Goal: Task Accomplishment & Management: Complete application form

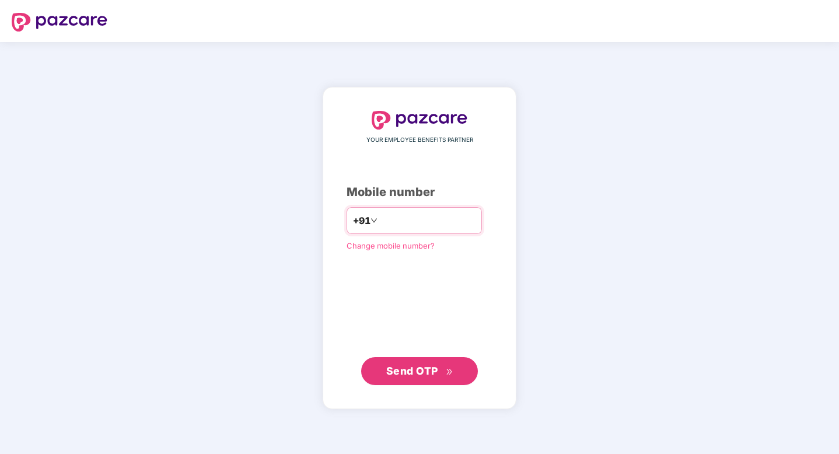
type input "**********"
click at [398, 372] on span "Send OTP" at bounding box center [412, 371] width 52 height 12
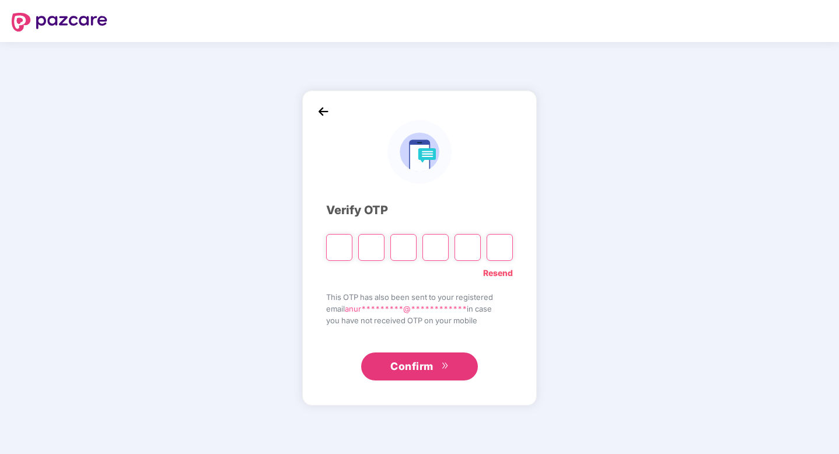
type input "*"
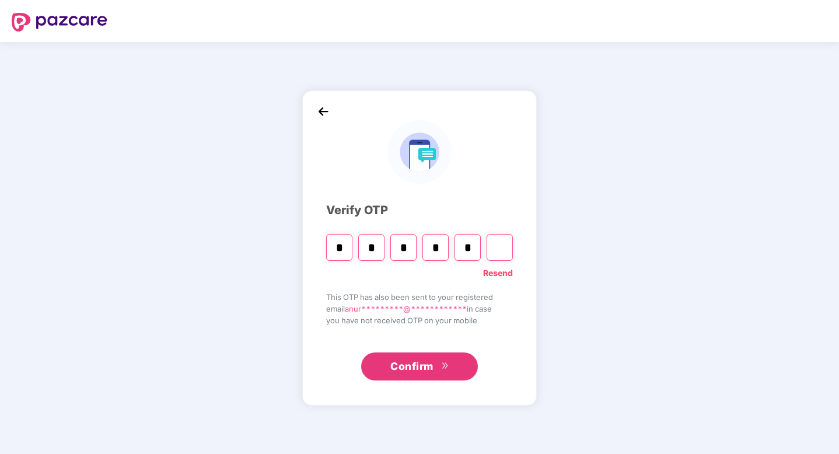
type input "*"
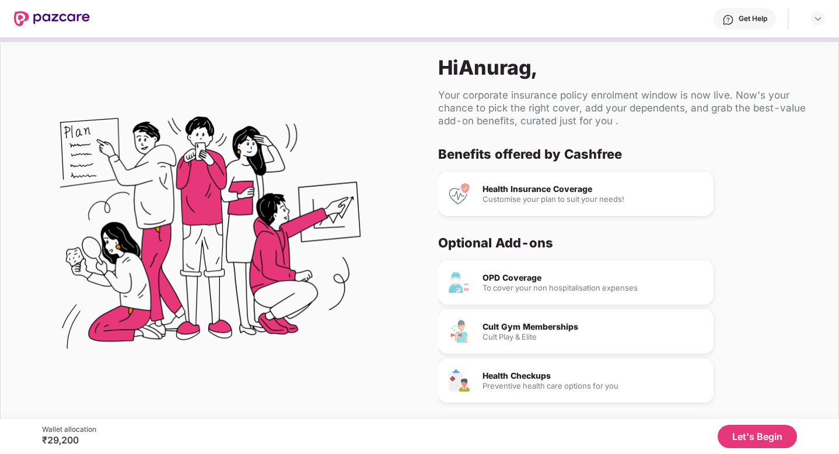
scroll to position [18, 0]
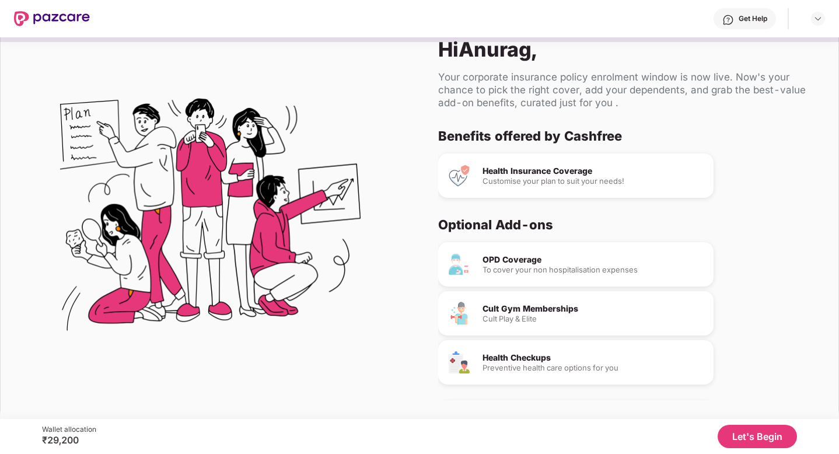
click at [744, 437] on button "Let's Begin" at bounding box center [756, 436] width 79 height 23
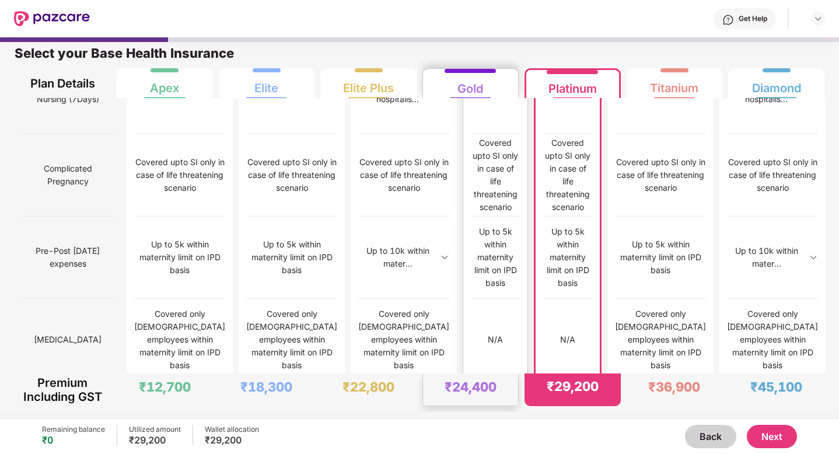
scroll to position [1028, 0]
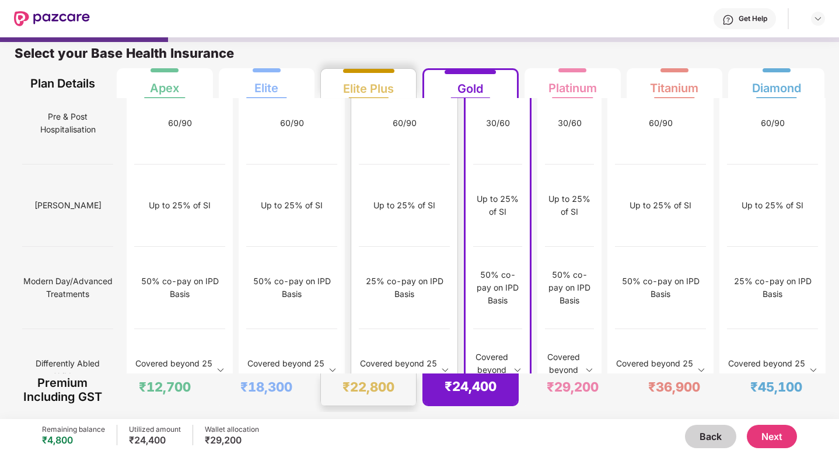
scroll to position [1460, 0]
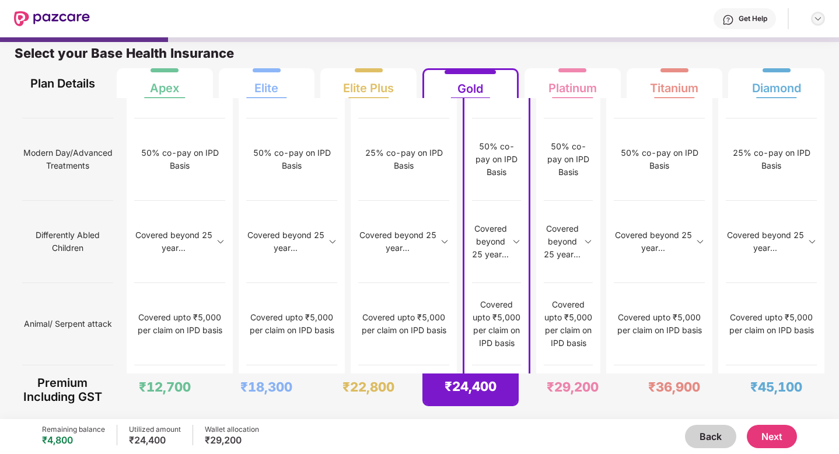
click at [815, 18] on img at bounding box center [817, 18] width 9 height 9
click at [610, 23] on div "Get Help" at bounding box center [457, 18] width 735 height 37
click at [755, 433] on button "Next" at bounding box center [772, 436] width 50 height 23
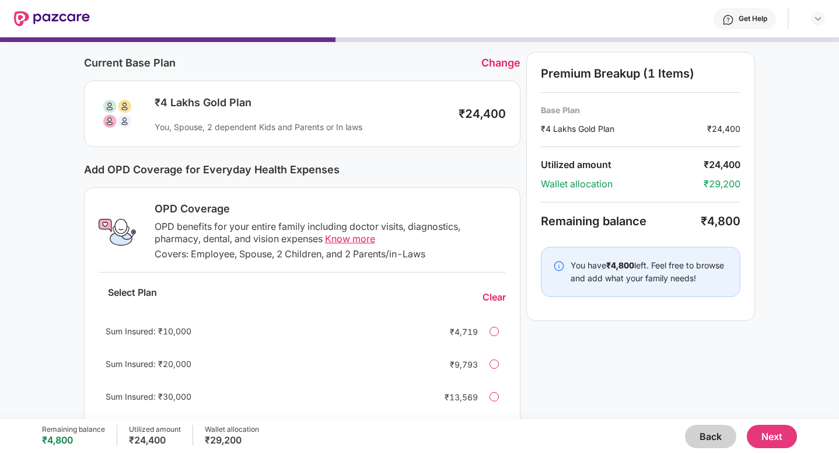
scroll to position [62, 0]
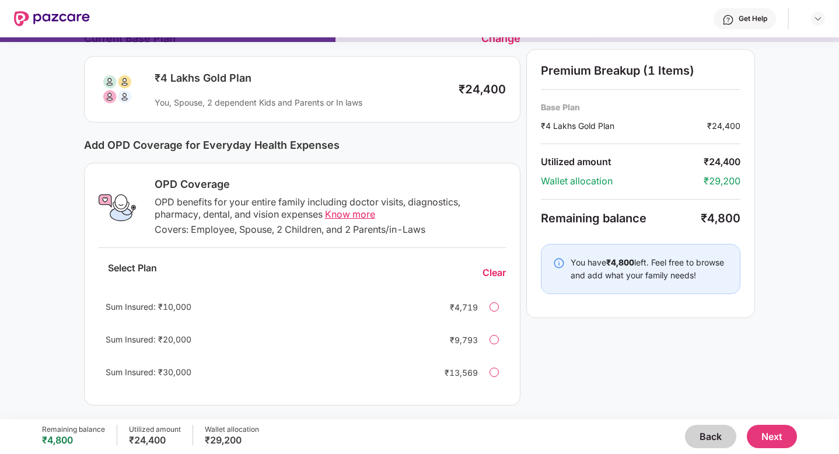
click at [342, 214] on span "Know more" at bounding box center [350, 214] width 50 height 12
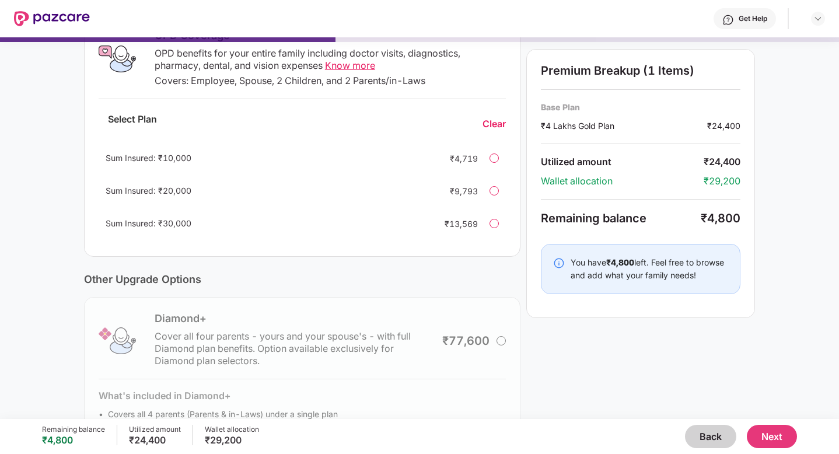
scroll to position [274, 0]
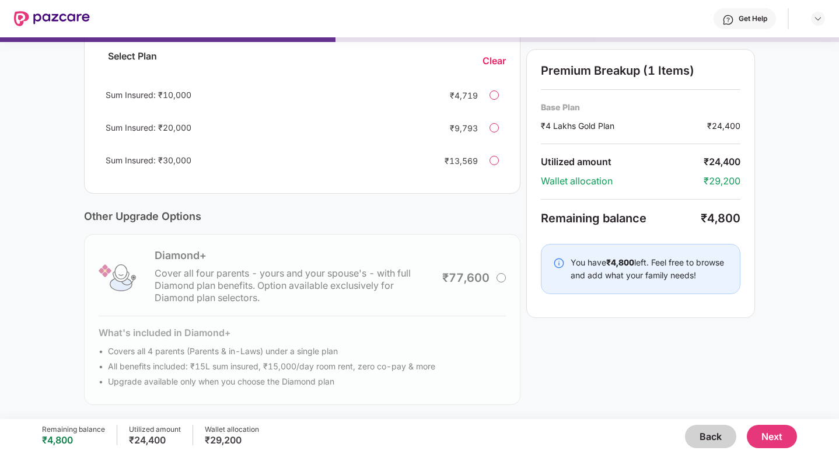
click at [701, 437] on button "Back" at bounding box center [710, 436] width 51 height 23
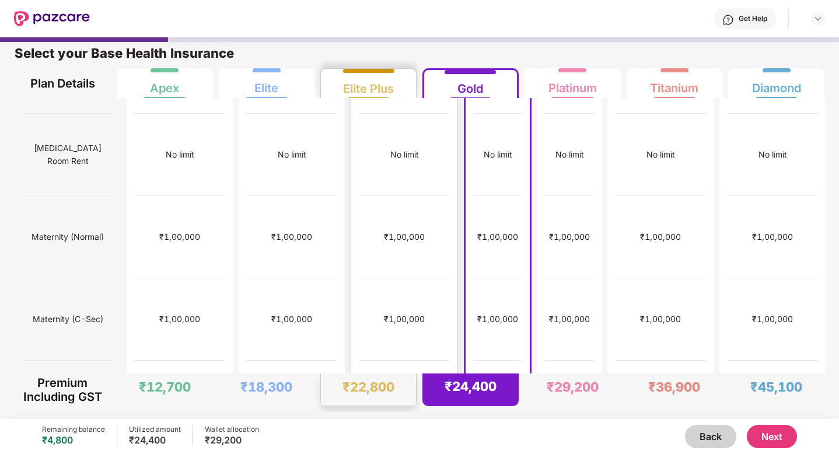
scroll to position [0, 0]
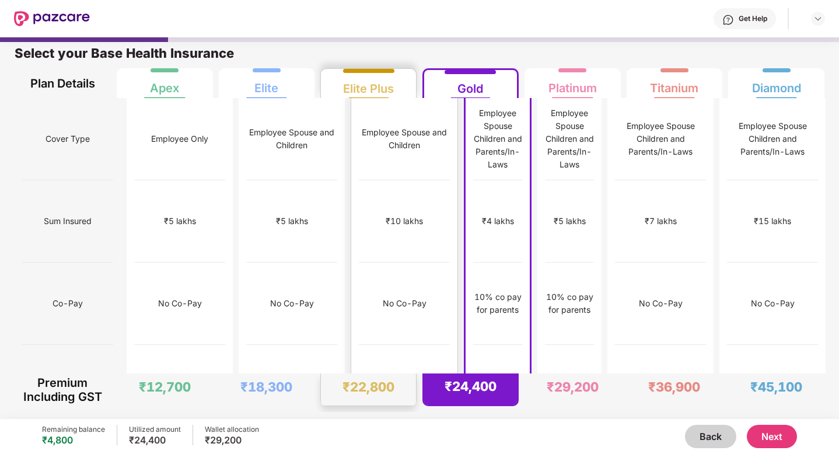
click at [390, 164] on div "Employee Spouse and Children" at bounding box center [404, 139] width 91 height 82
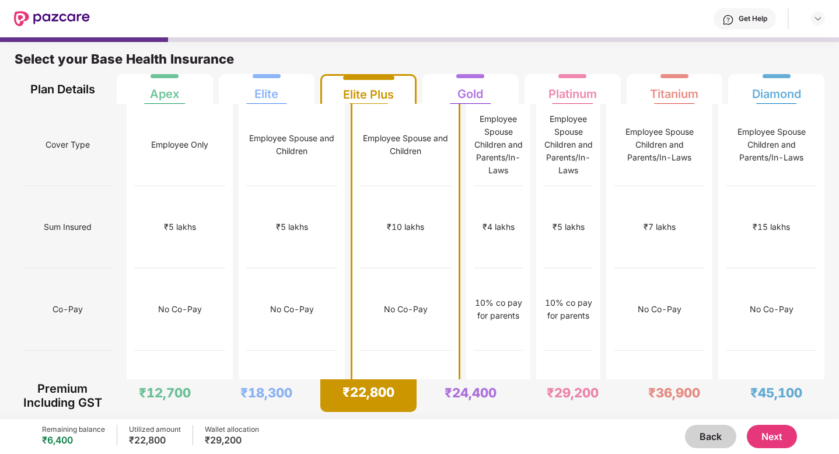
click at [773, 437] on button "Next" at bounding box center [772, 436] width 50 height 23
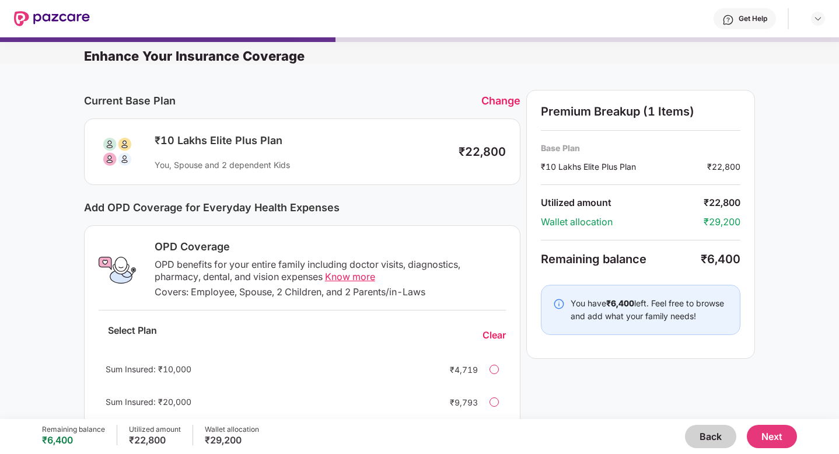
click at [499, 99] on div "Change" at bounding box center [500, 100] width 39 height 12
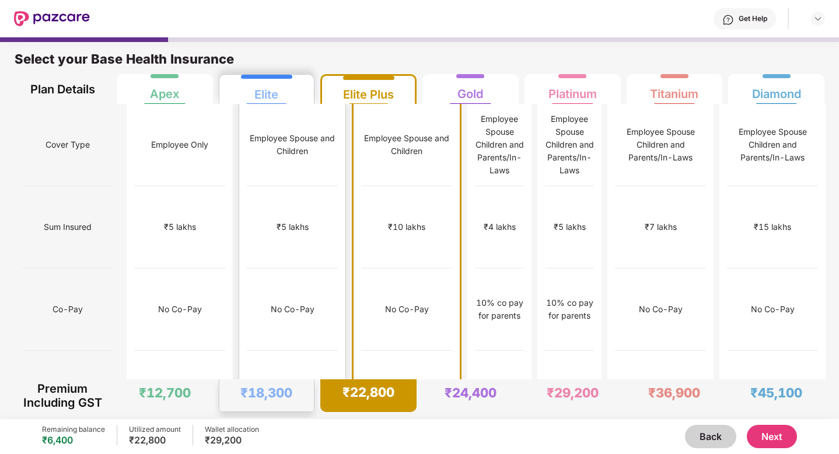
click at [257, 132] on div "Employee Spouse and Children" at bounding box center [292, 145] width 91 height 26
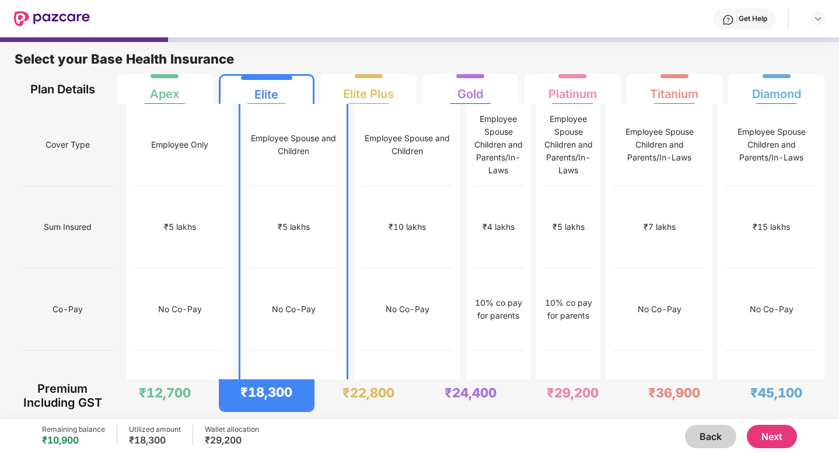
click at [762, 435] on button "Next" at bounding box center [772, 436] width 50 height 23
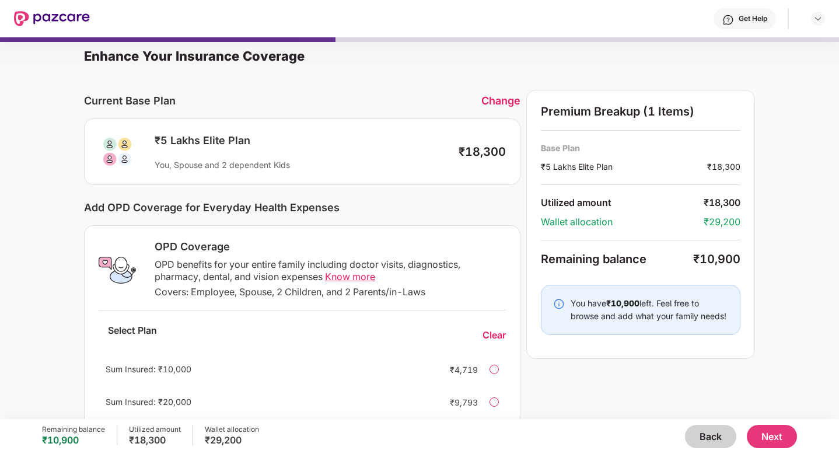
click at [499, 102] on div "Change" at bounding box center [500, 100] width 39 height 12
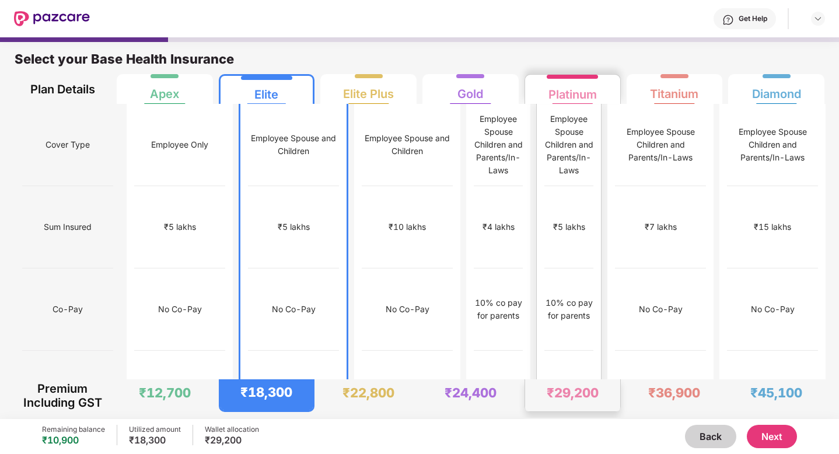
click at [559, 147] on div "Employee Spouse Children and Parents/In-Laws" at bounding box center [568, 145] width 49 height 64
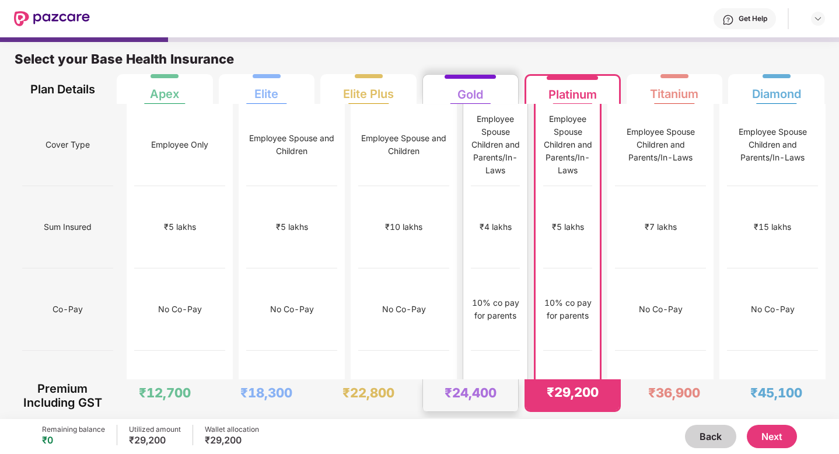
click at [471, 351] on div "₹8,000" at bounding box center [495, 392] width 49 height 82
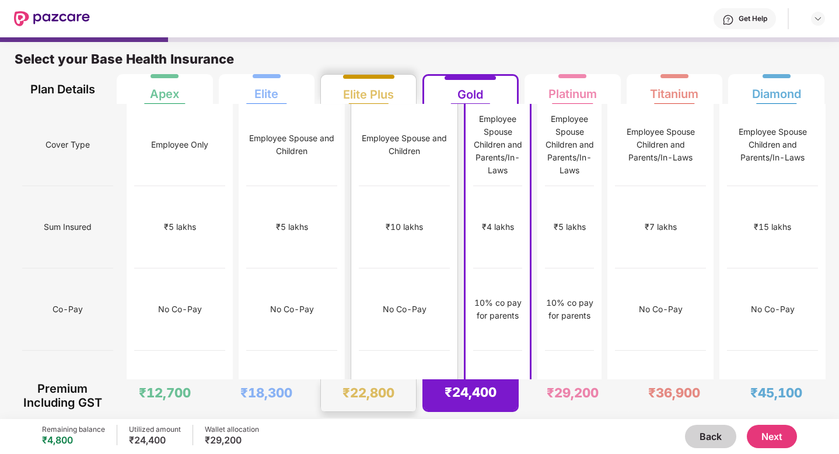
click at [386, 198] on div "₹10 lakhs" at bounding box center [404, 227] width 91 height 82
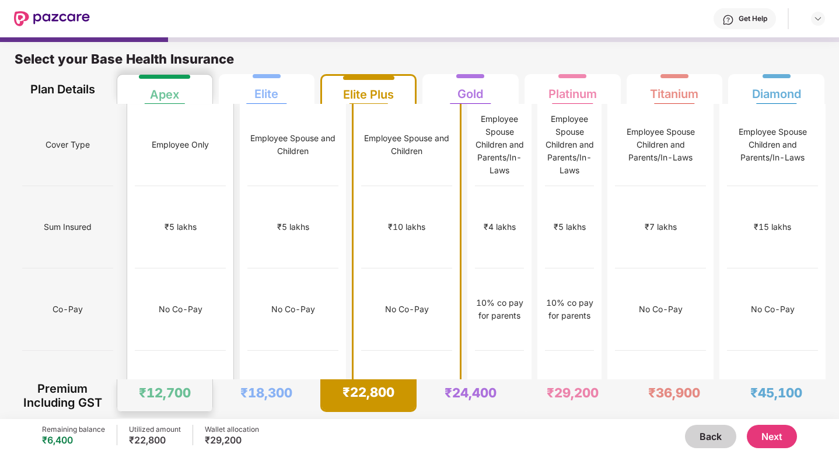
click at [186, 268] on div "No Co-Pay" at bounding box center [180, 309] width 91 height 82
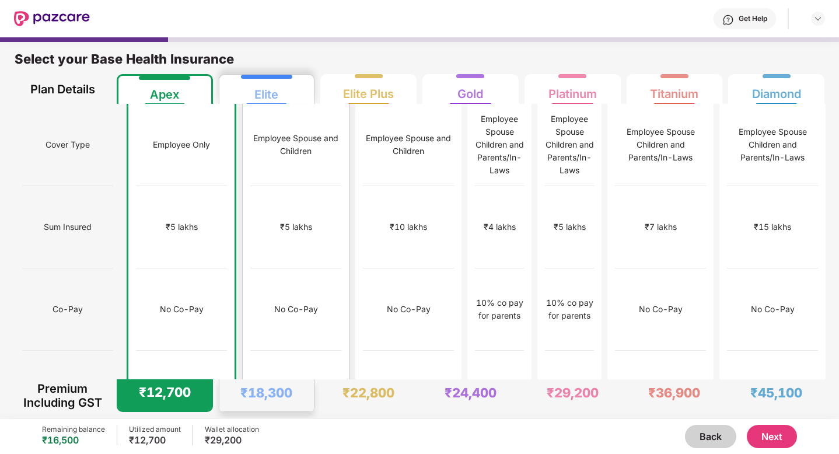
click at [263, 150] on div "Employee Spouse and Children" at bounding box center [295, 145] width 91 height 82
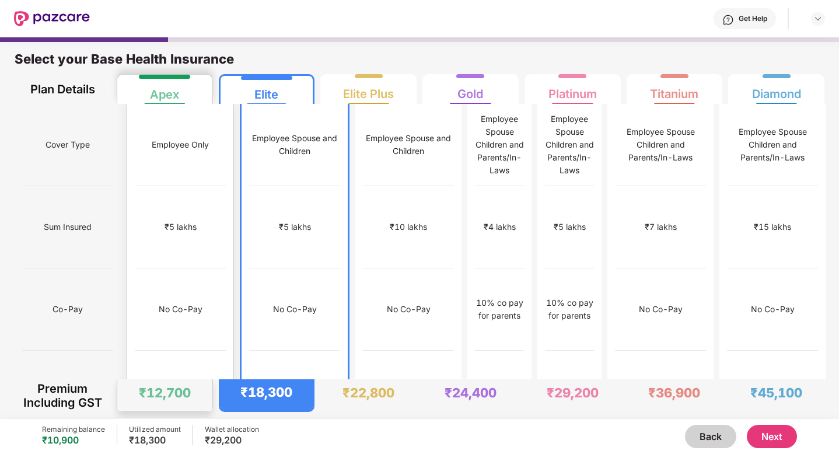
click at [187, 215] on div "₹5 lakhs" at bounding box center [180, 227] width 91 height 82
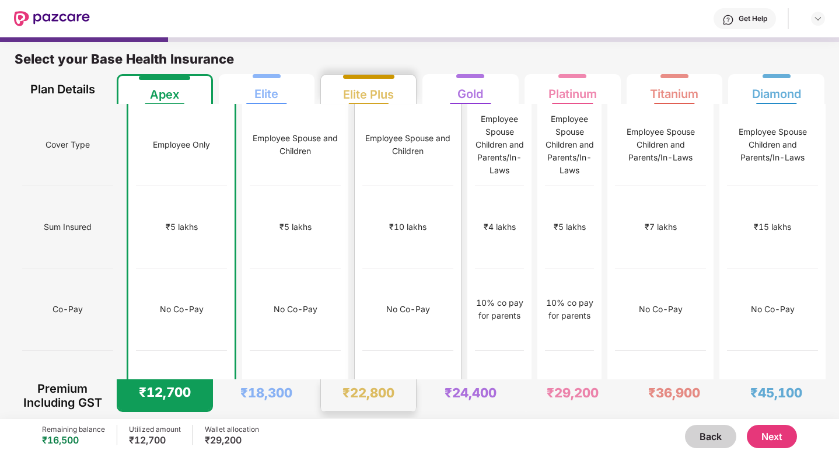
click at [367, 200] on div "₹10 lakhs" at bounding box center [407, 227] width 91 height 82
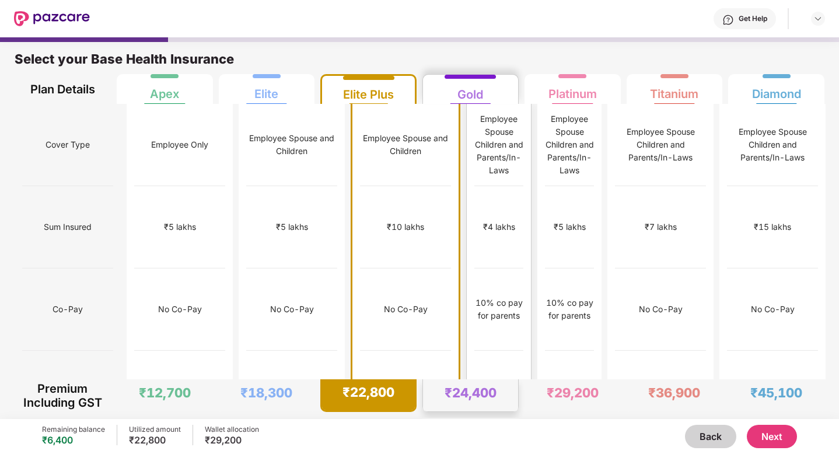
click at [474, 143] on div "Employee Spouse Children and Parents/In-Laws" at bounding box center [498, 145] width 49 height 64
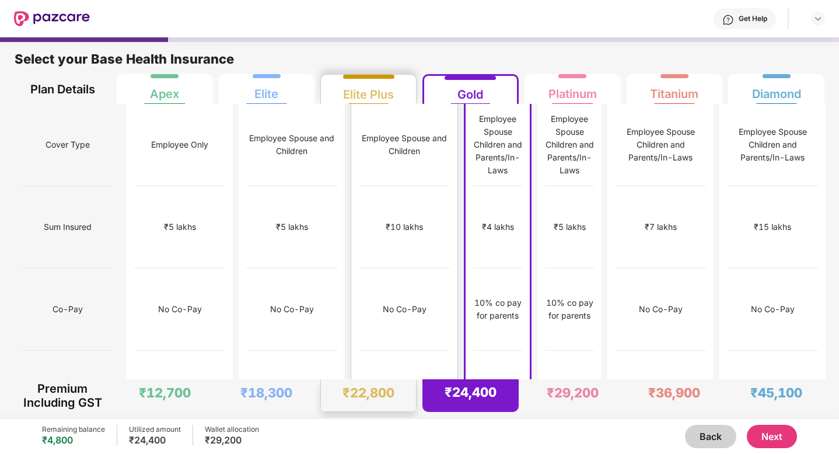
click at [376, 219] on div "₹10 lakhs" at bounding box center [404, 227] width 91 height 82
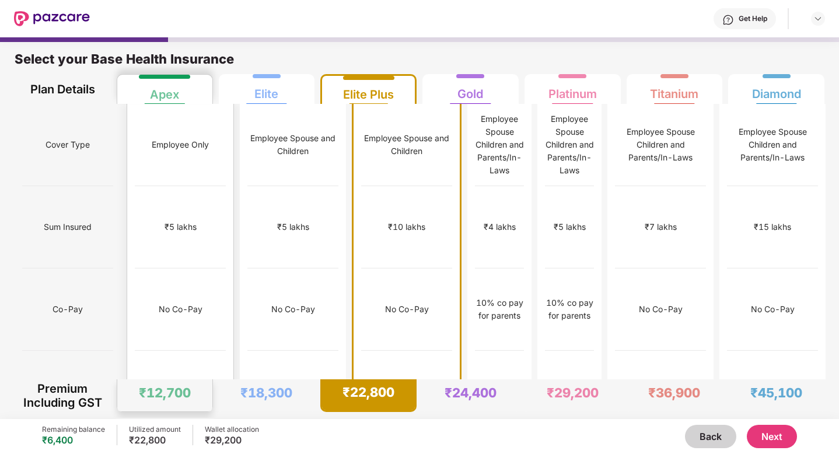
click at [187, 268] on div "No Co-Pay" at bounding box center [180, 309] width 91 height 82
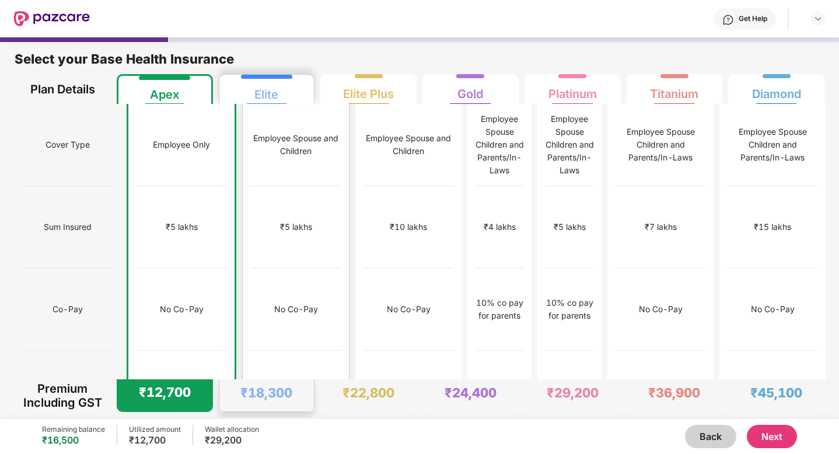
click at [278, 268] on div "No Co-Pay" at bounding box center [295, 309] width 91 height 82
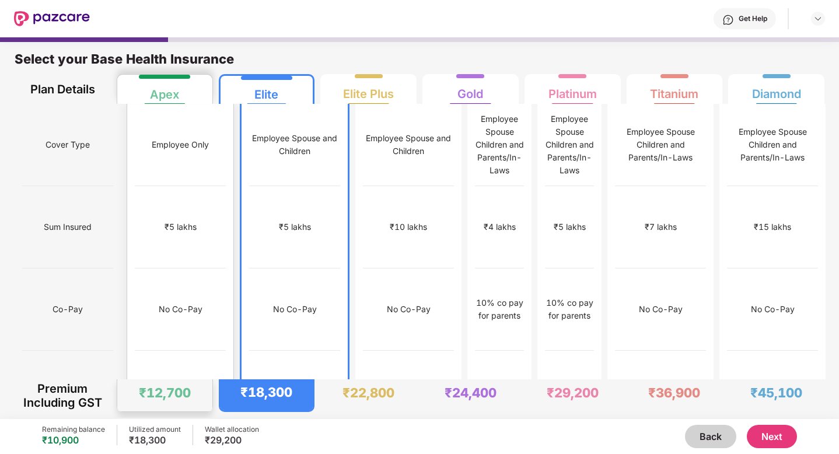
click at [183, 219] on div "₹5 lakhs" at bounding box center [180, 227] width 91 height 82
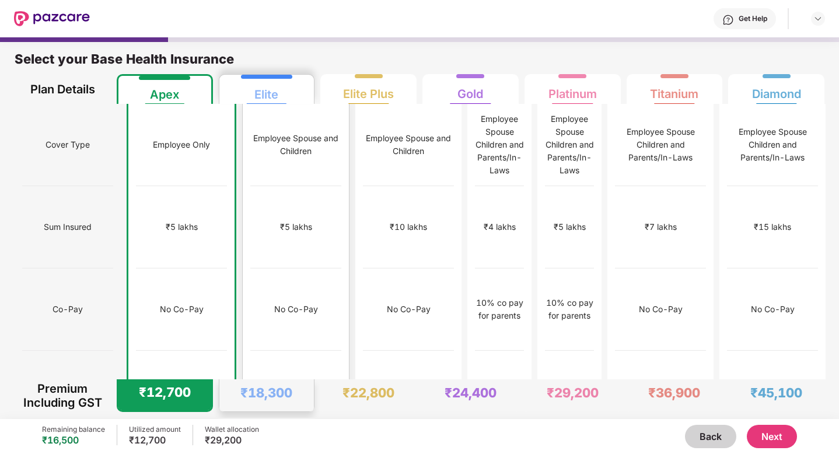
click at [262, 351] on div "₹12,000" at bounding box center [295, 392] width 91 height 82
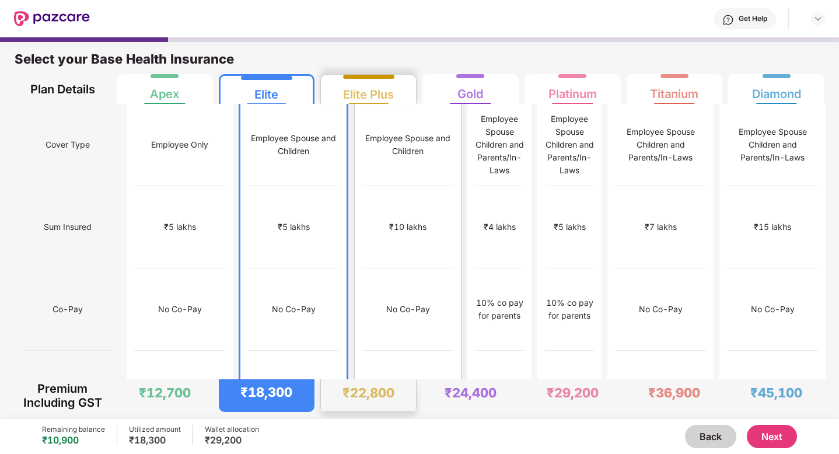
click at [362, 301] on div "No Co-Pay" at bounding box center [407, 309] width 91 height 82
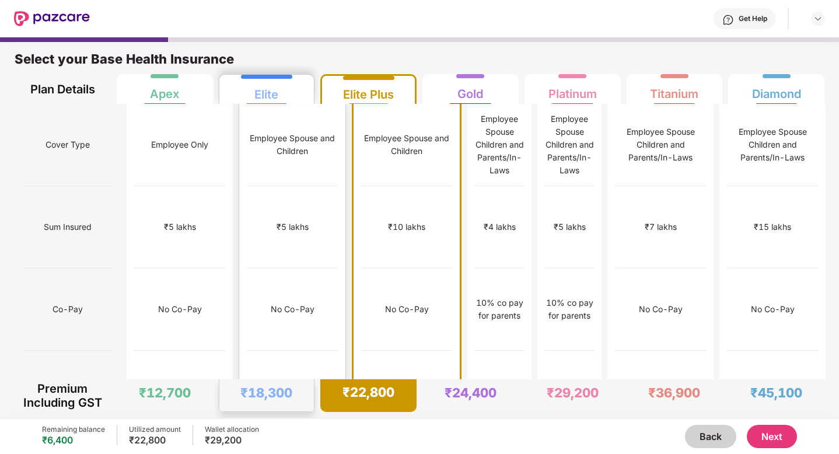
click at [285, 351] on div "₹12,000" at bounding box center [292, 392] width 91 height 82
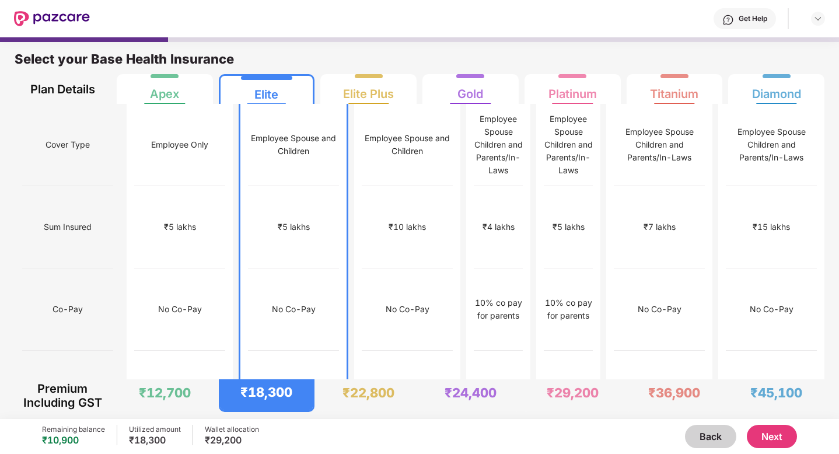
click at [772, 437] on button "Next" at bounding box center [772, 436] width 50 height 23
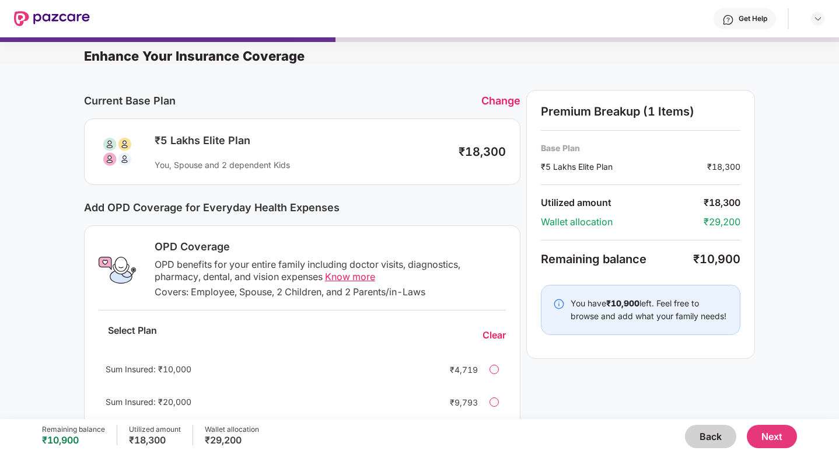
click at [766, 437] on button "Next" at bounding box center [772, 436] width 50 height 23
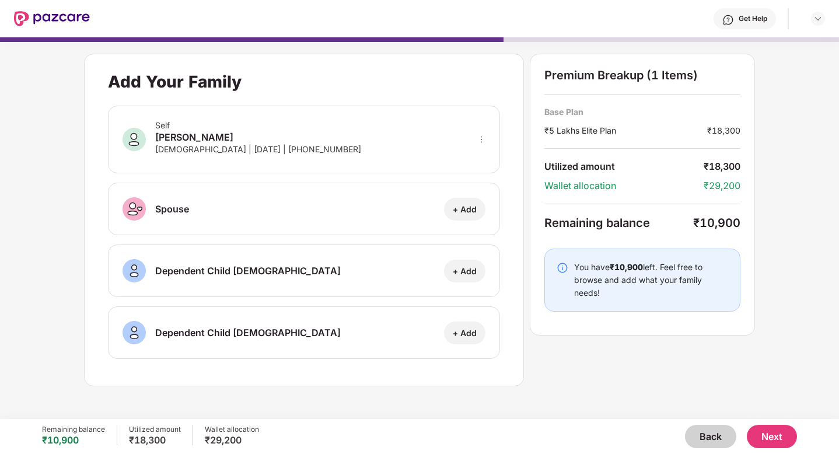
click at [768, 436] on button "Next" at bounding box center [772, 436] width 50 height 23
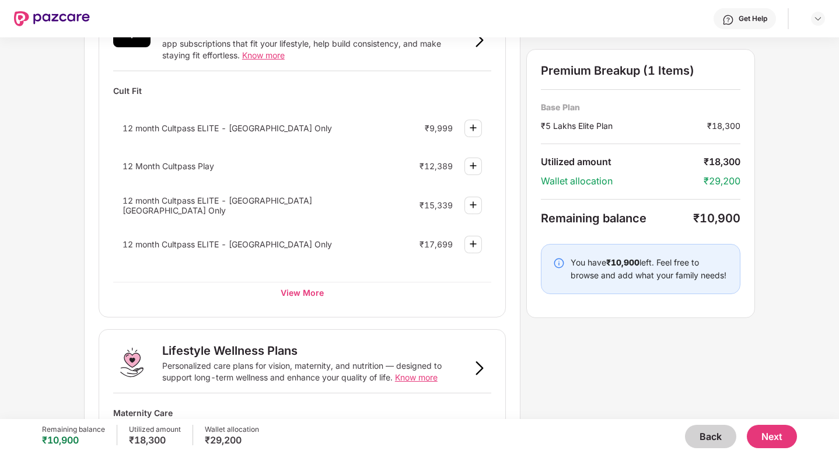
scroll to position [496, 0]
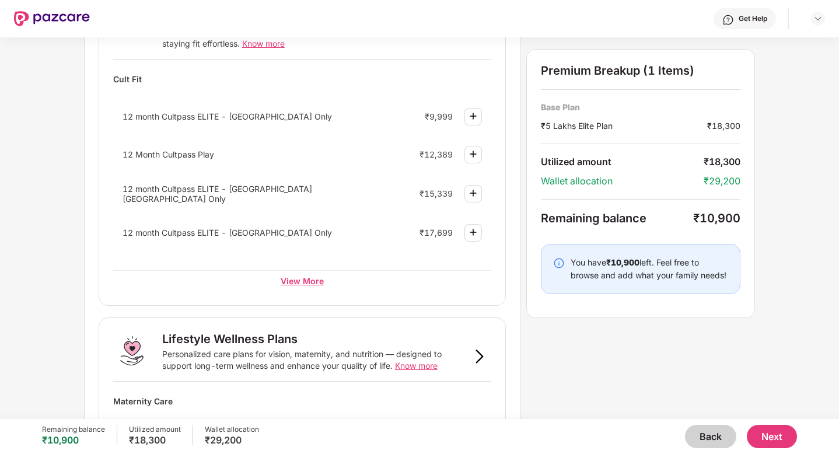
click at [294, 284] on div "View More" at bounding box center [302, 280] width 378 height 21
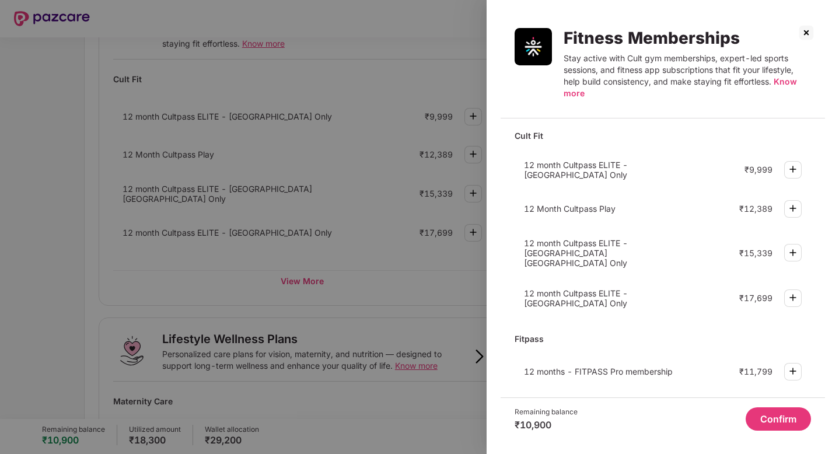
scroll to position [0, 0]
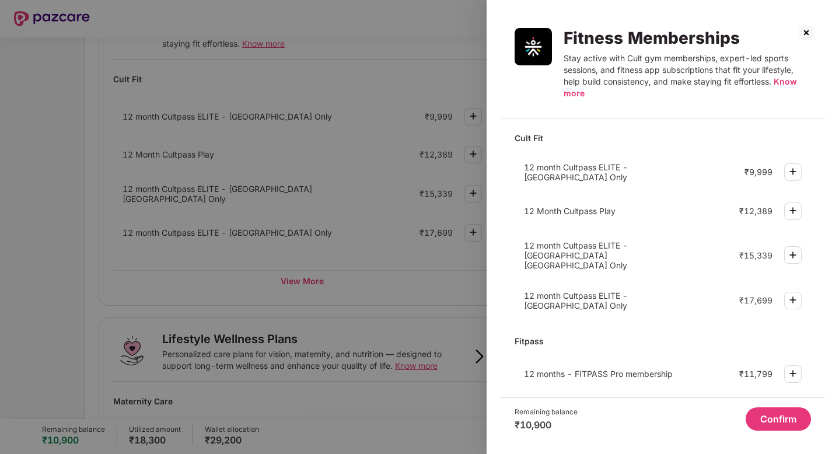
click at [529, 169] on span "12 month Cultpass ELITE - [GEOGRAPHIC_DATA] Only" at bounding box center [576, 172] width 104 height 20
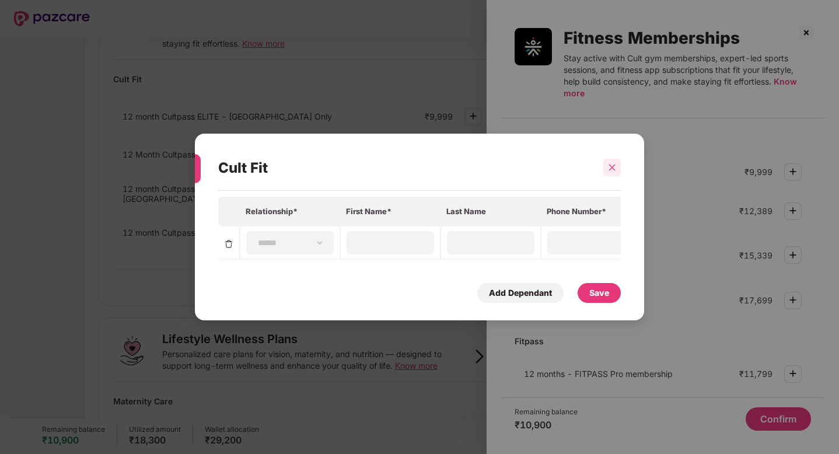
click at [616, 167] on div at bounding box center [611, 167] width 17 height 17
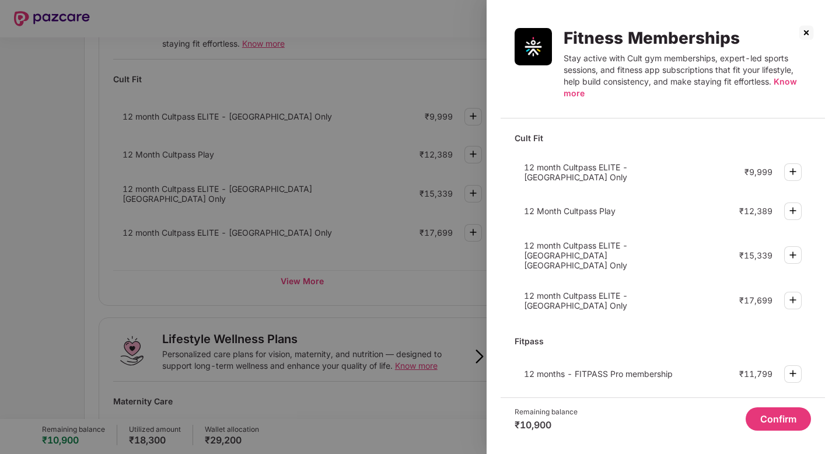
click at [806, 32] on img at bounding box center [806, 32] width 19 height 19
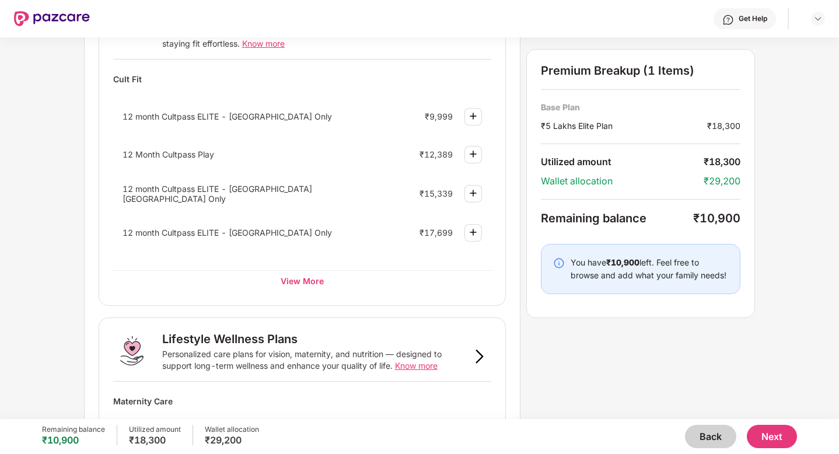
click at [694, 440] on button "Back" at bounding box center [710, 436] width 51 height 23
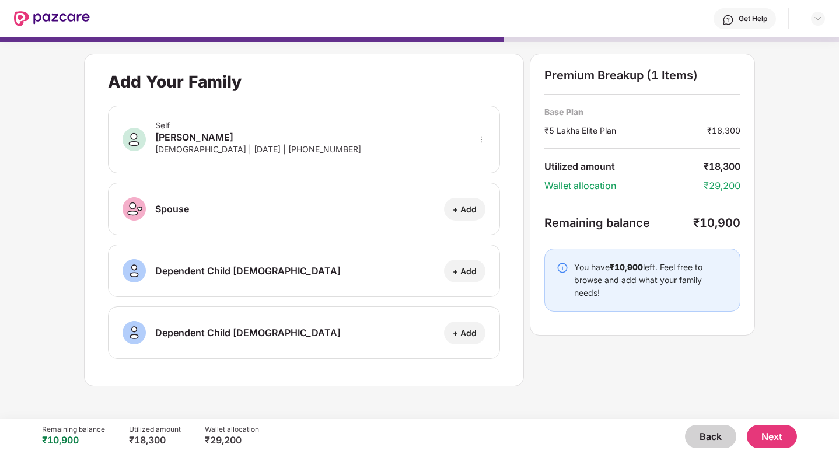
click at [700, 435] on button "Back" at bounding box center [710, 436] width 51 height 23
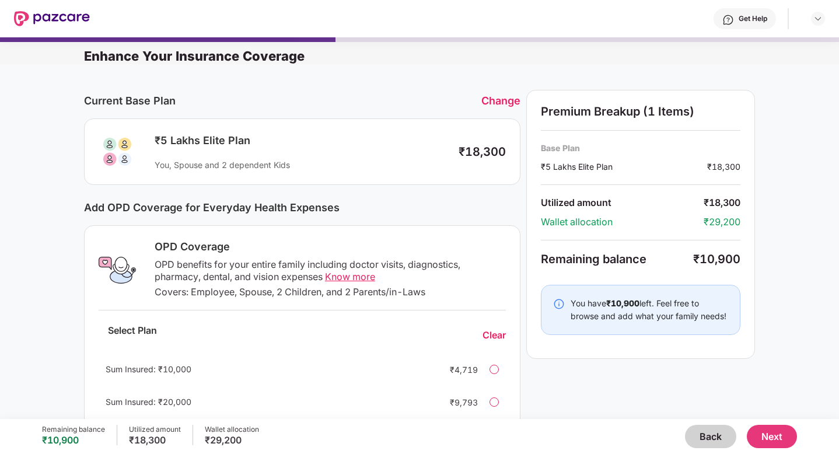
click at [707, 438] on button "Back" at bounding box center [710, 436] width 51 height 23
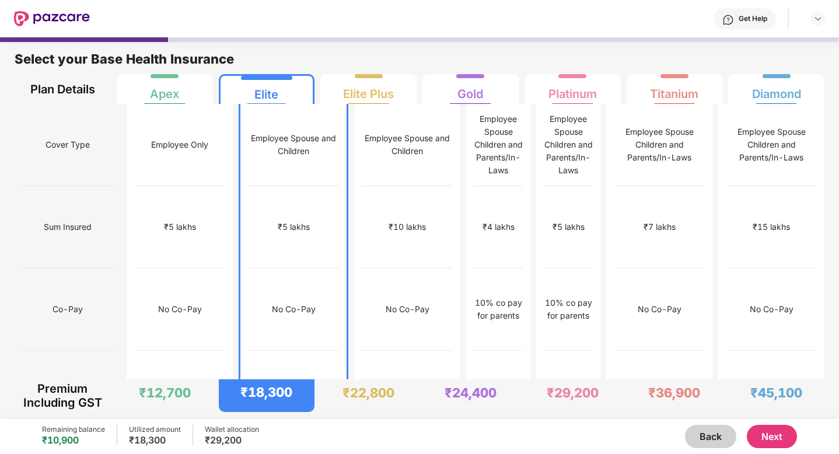
click at [768, 442] on button "Next" at bounding box center [772, 436] width 50 height 23
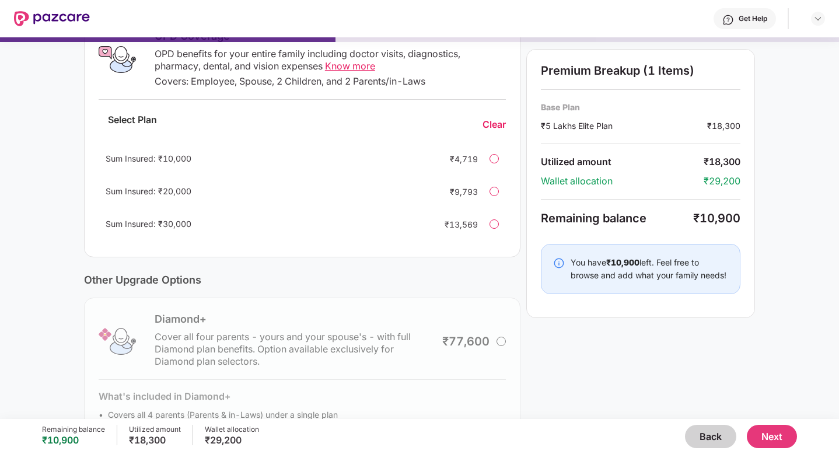
scroll to position [274, 0]
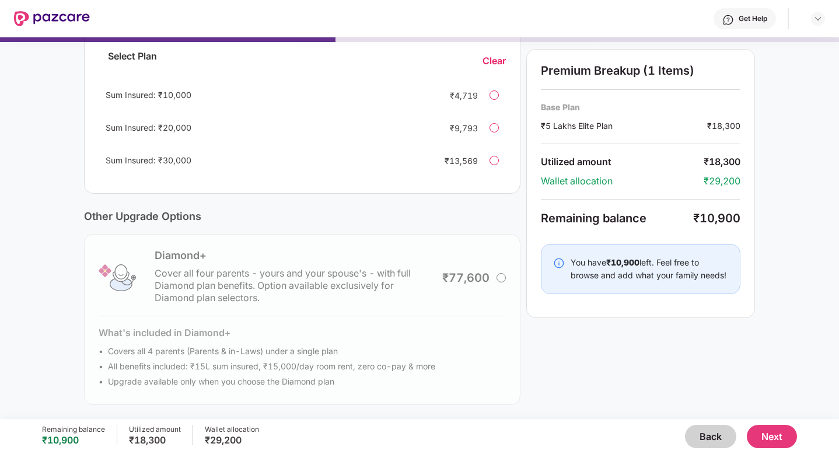
click at [707, 436] on button "Back" at bounding box center [710, 436] width 51 height 23
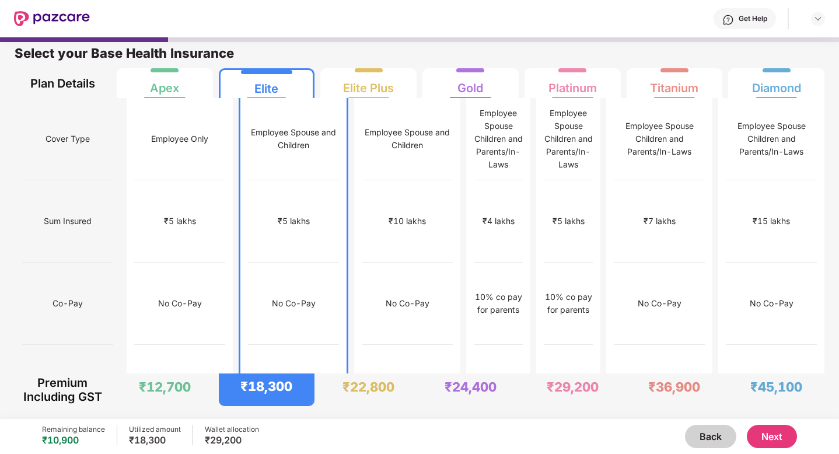
scroll to position [0, 0]
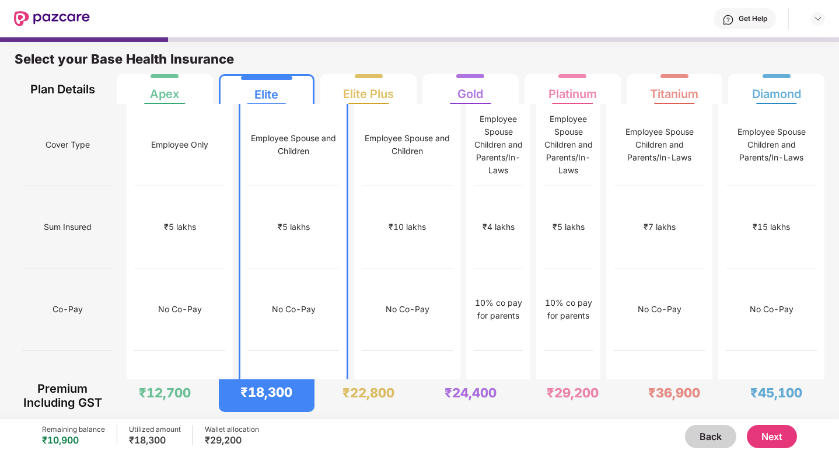
click at [711, 435] on button "Back" at bounding box center [710, 436] width 51 height 23
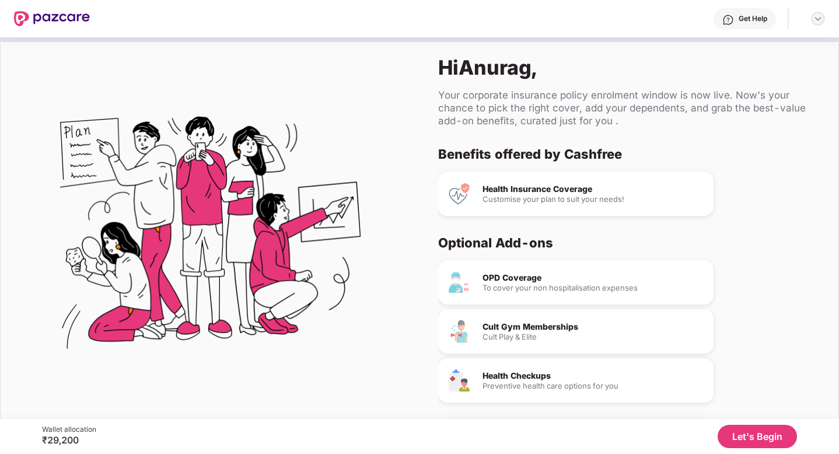
click at [820, 18] on img at bounding box center [817, 18] width 9 height 9
click at [722, 42] on div "Logout" at bounding box center [763, 46] width 152 height 23
